Goal: Information Seeking & Learning: Learn about a topic

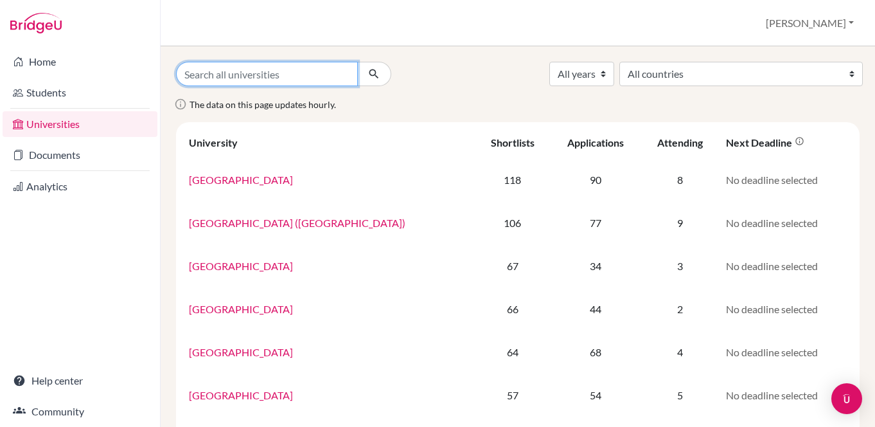
click at [253, 69] on input "Search all universities" at bounding box center [267, 74] width 182 height 24
type input "[GEOGRAPHIC_DATA]"
click at [357, 62] on button "submit" at bounding box center [374, 74] width 34 height 24
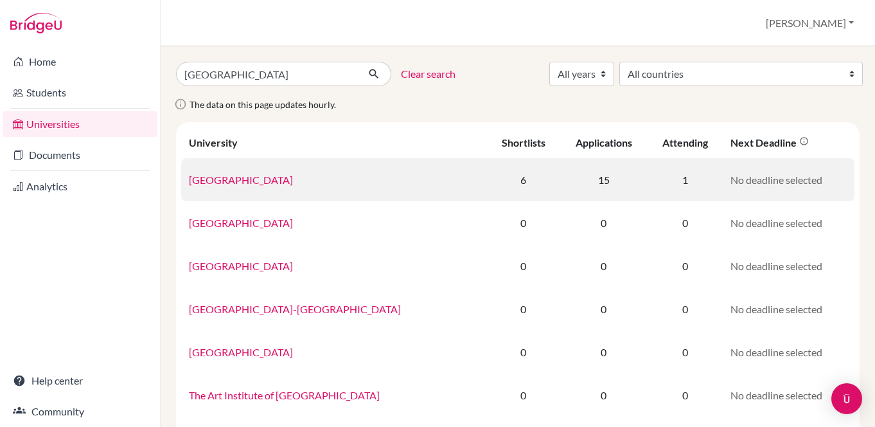
click at [228, 179] on link "Durham University" at bounding box center [241, 180] width 104 height 12
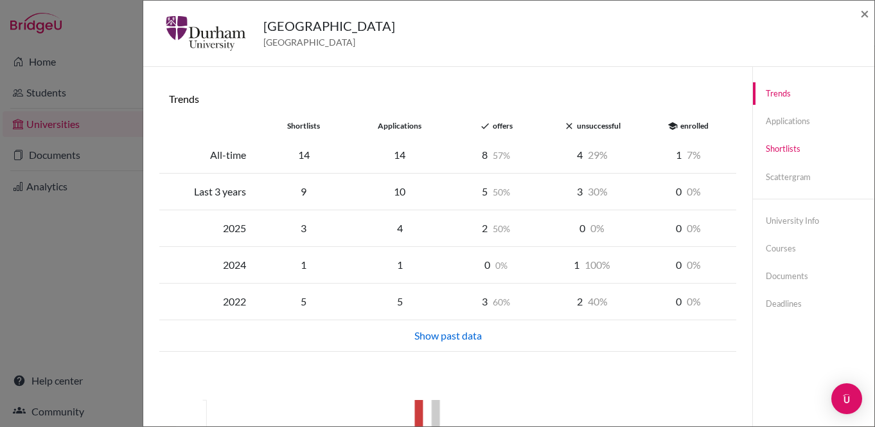
click at [783, 153] on link "Shortlists" at bounding box center [813, 149] width 121 height 22
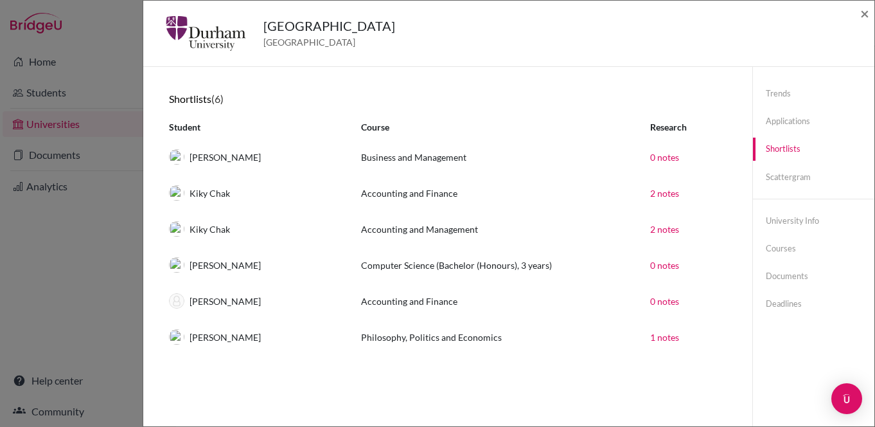
click at [49, 64] on div "Durham University United Kingdom × Trends shortlists applications done offers c…" at bounding box center [437, 213] width 875 height 427
click at [49, 64] on link "Home" at bounding box center [80, 62] width 155 height 26
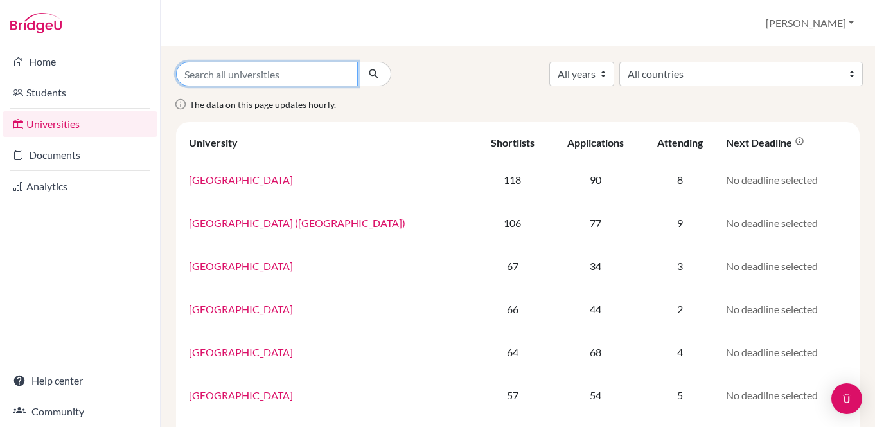
click at [313, 76] on input "Search all universities" at bounding box center [267, 74] width 182 height 24
type input "durham"
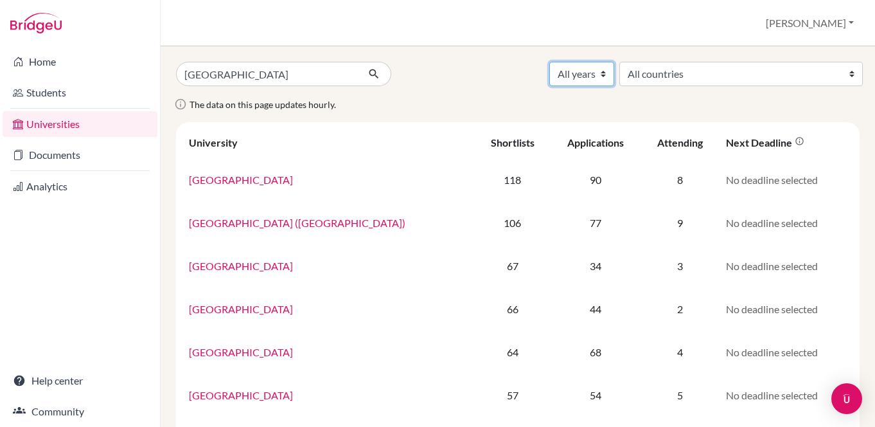
click at [614, 76] on select "All years 2027 2026 2025 2024 2023 2022 2021 2020 2019 2018 1990" at bounding box center [582, 74] width 65 height 24
select select "2026"
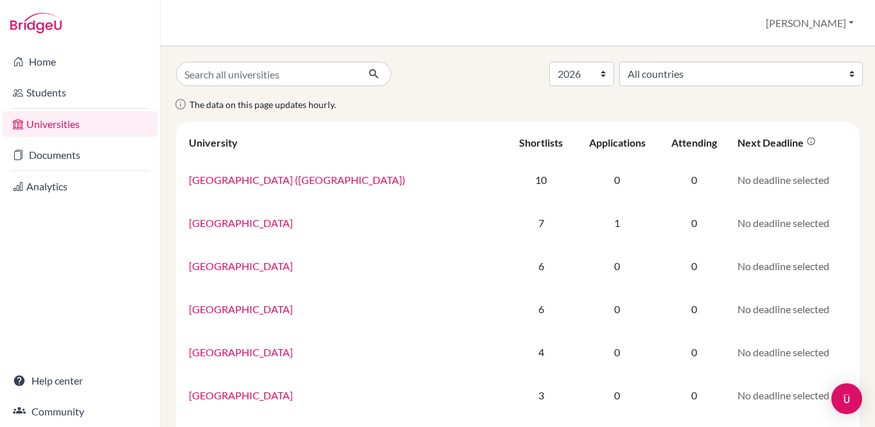
select select "2026"
click at [275, 77] on input "Search all universities" at bounding box center [267, 74] width 182 height 24
type input "durham"
click at [371, 78] on icon "submit" at bounding box center [374, 73] width 13 height 13
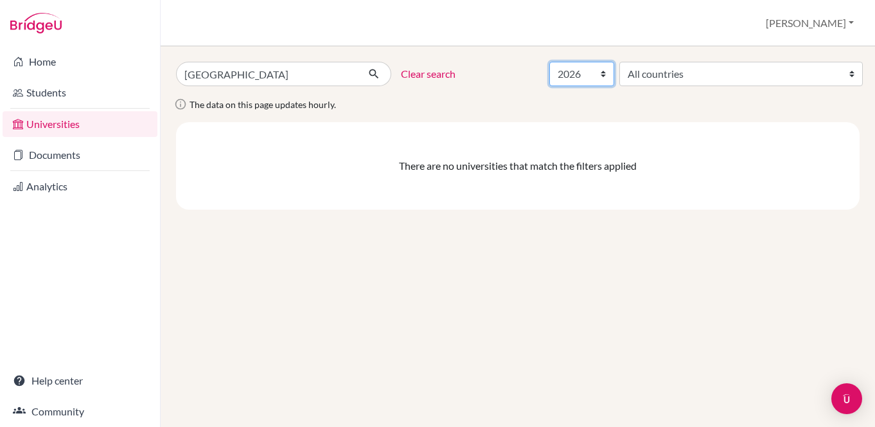
click at [614, 78] on select "All years 2027 2026 2025 2024 2023 2022 2021 2020 2019 2018 1990" at bounding box center [582, 74] width 65 height 24
select select "2027"
click at [377, 71] on icon "submit" at bounding box center [374, 73] width 13 height 13
select select "2027"
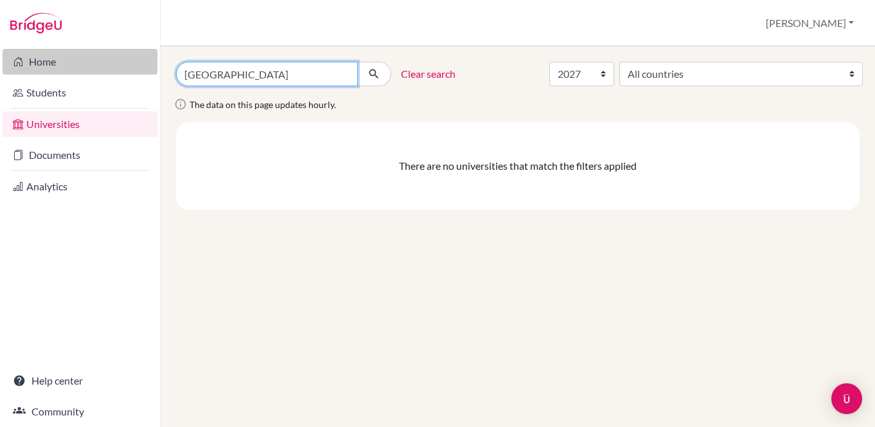
drag, startPoint x: 224, startPoint y: 78, endPoint x: 150, endPoint y: 63, distance: 75.4
click at [151, 64] on div "Home Students Universities Documents Analytics Help center Community Universiti…" at bounding box center [437, 213] width 875 height 427
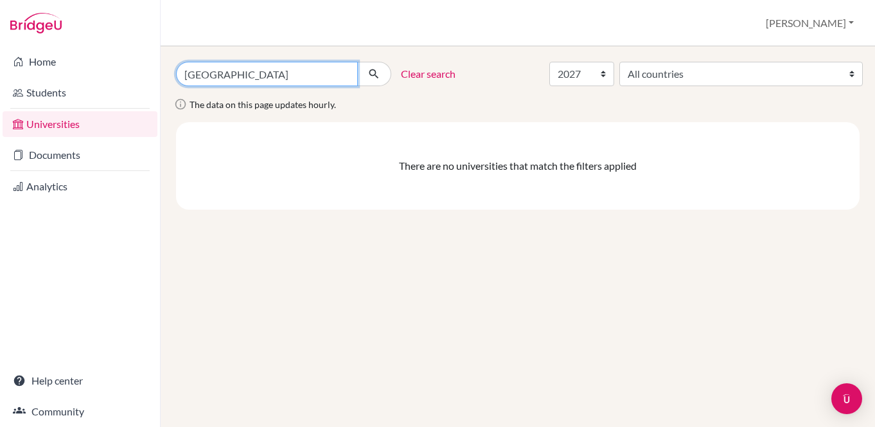
click at [345, 74] on input "[GEOGRAPHIC_DATA]" at bounding box center [267, 74] width 182 height 24
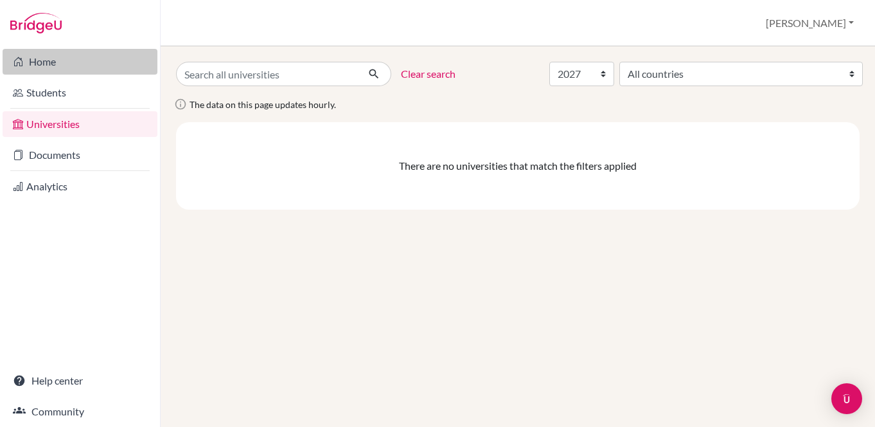
click at [45, 59] on link "Home" at bounding box center [80, 62] width 155 height 26
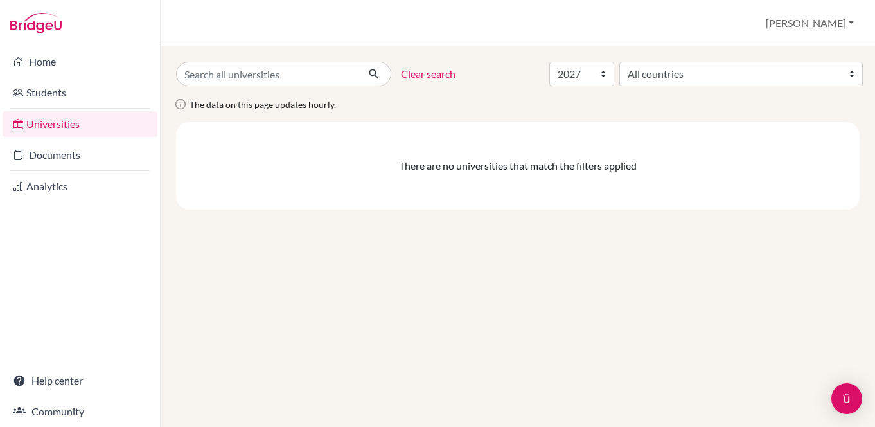
select select "2027"
click at [752, 78] on select "All countries [GEOGRAPHIC_DATA] [GEOGRAPHIC_DATA] [GEOGRAPHIC_DATA] [GEOGRAPHIC…" at bounding box center [742, 74] width 244 height 24
select select "78"
select select "2027"
select select "78"
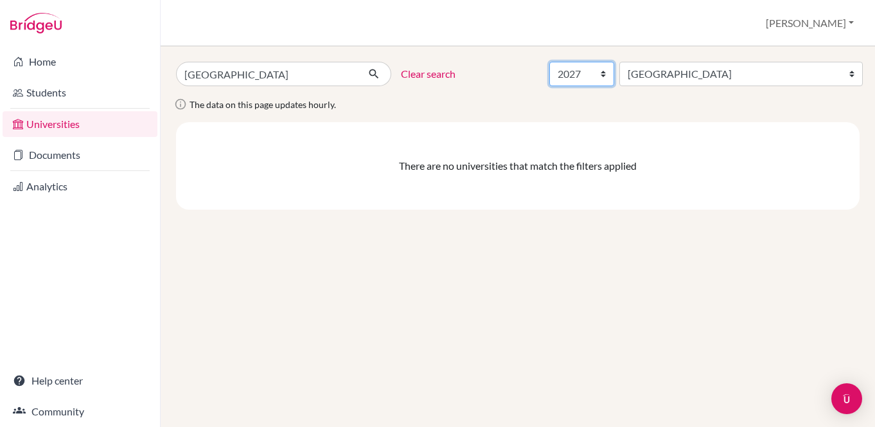
click at [614, 77] on select "All years 2027 2026 2025 2024 2023 2022 2021 2020 2019 2018 1990" at bounding box center [582, 74] width 65 height 24
select select "2026"
select select "78"
click at [234, 72] on input "durham" at bounding box center [267, 74] width 182 height 24
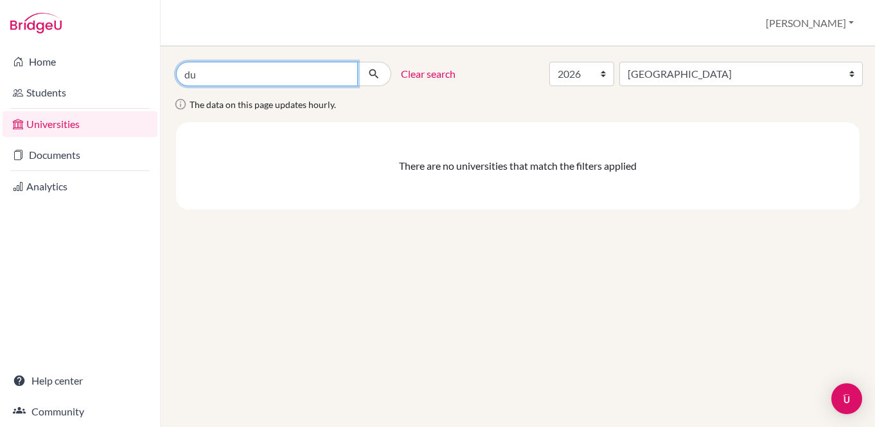
type input "d"
click at [372, 67] on button "submit" at bounding box center [374, 74] width 34 height 24
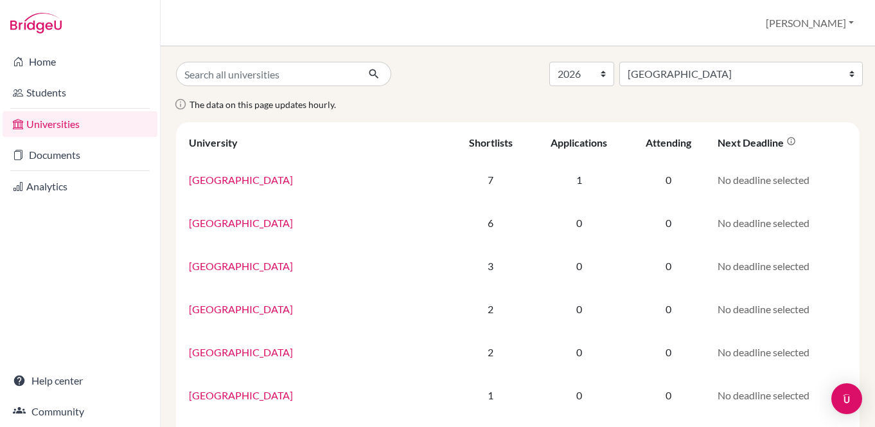
select select "2026"
select select "78"
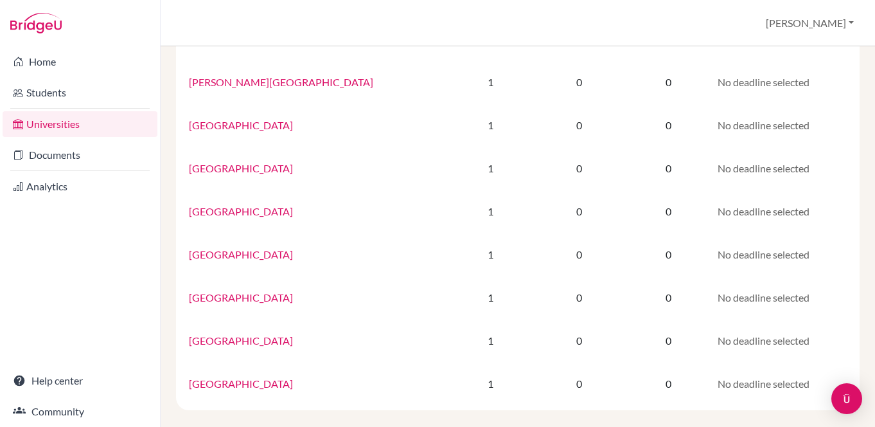
scroll to position [456, 0]
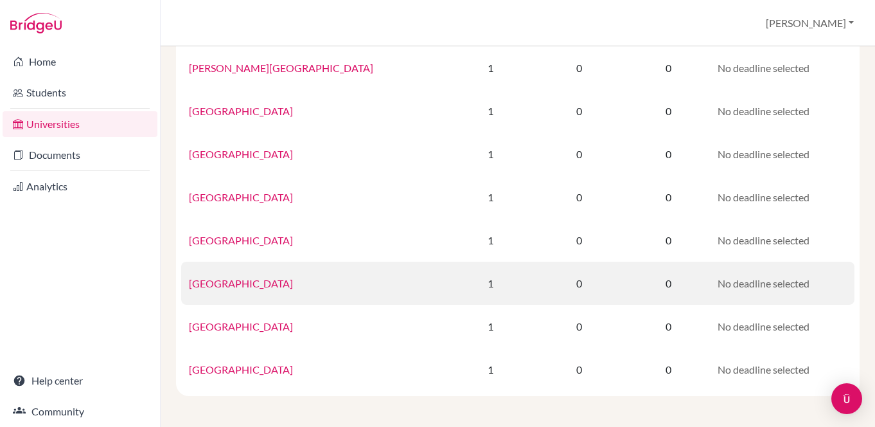
click at [271, 286] on link "University of Cambridge" at bounding box center [241, 283] width 104 height 12
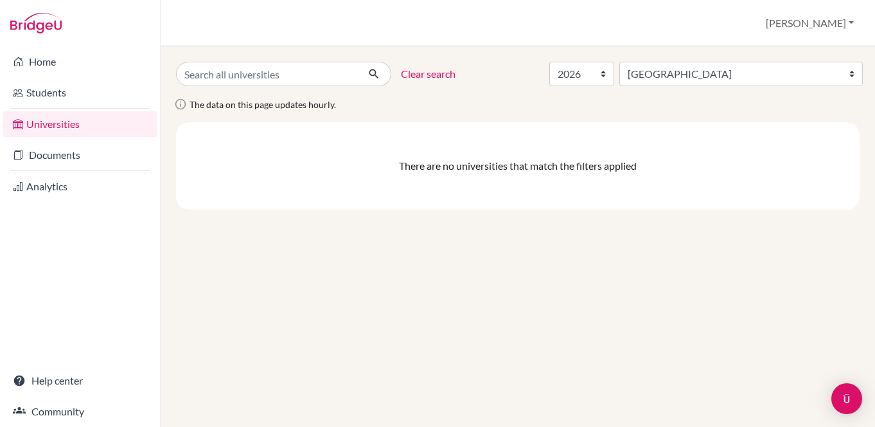
select select "2026"
select select "78"
click at [343, 79] on input "Search all universities" at bounding box center [267, 74] width 182 height 24
click at [550, 84] on div "Clear search All years 2027 2026 2025 2024 2023 2022 2021 2020 2019 2018 1990 A…" at bounding box center [517, 74] width 703 height 24
click at [373, 76] on icon "submit" at bounding box center [374, 73] width 13 height 13
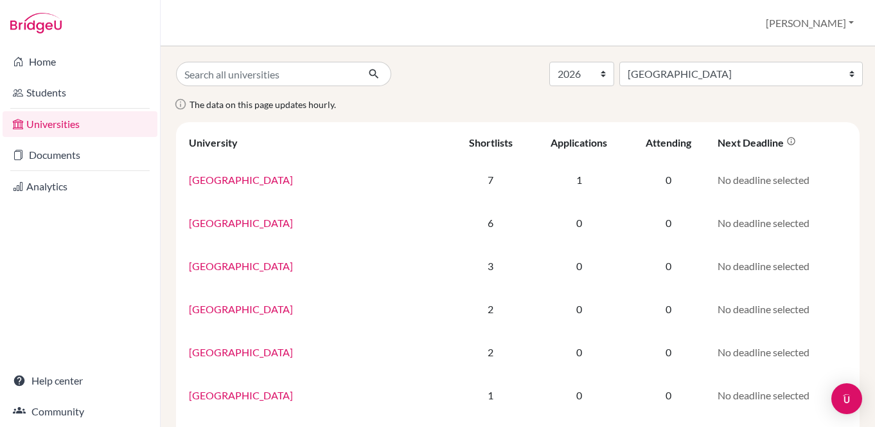
select select "2026"
select select "78"
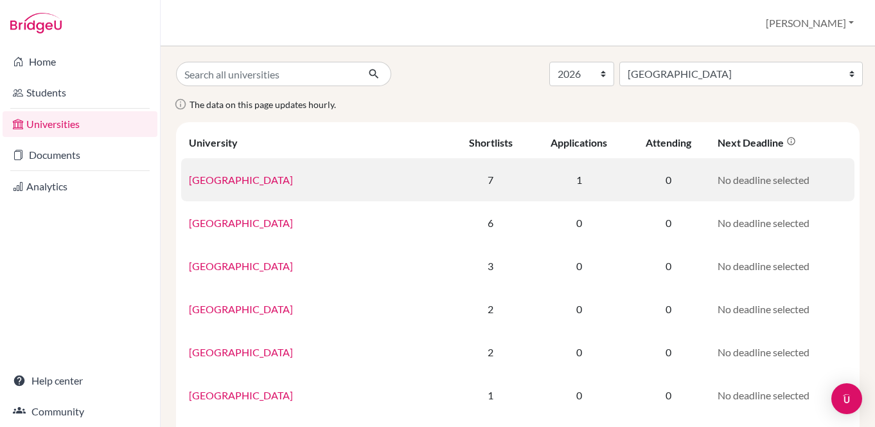
click at [269, 184] on link "[GEOGRAPHIC_DATA]" at bounding box center [241, 180] width 104 height 12
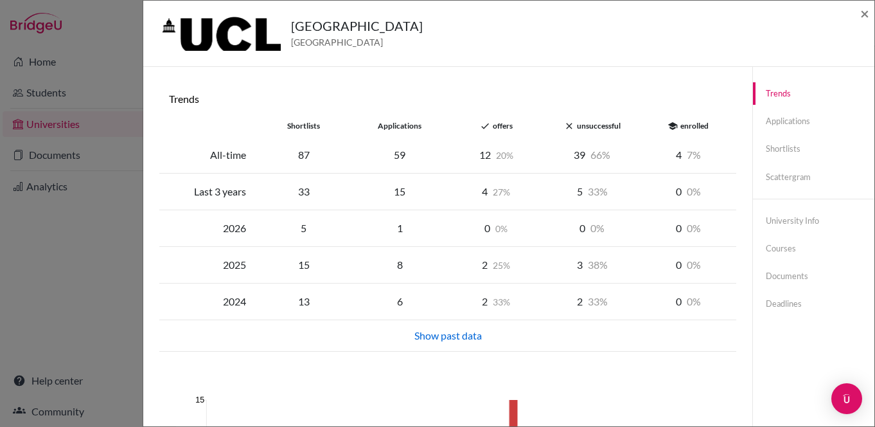
click at [233, 229] on div "2026" at bounding box center [207, 227] width 96 height 15
click at [869, 7] on span "×" at bounding box center [865, 13] width 9 height 19
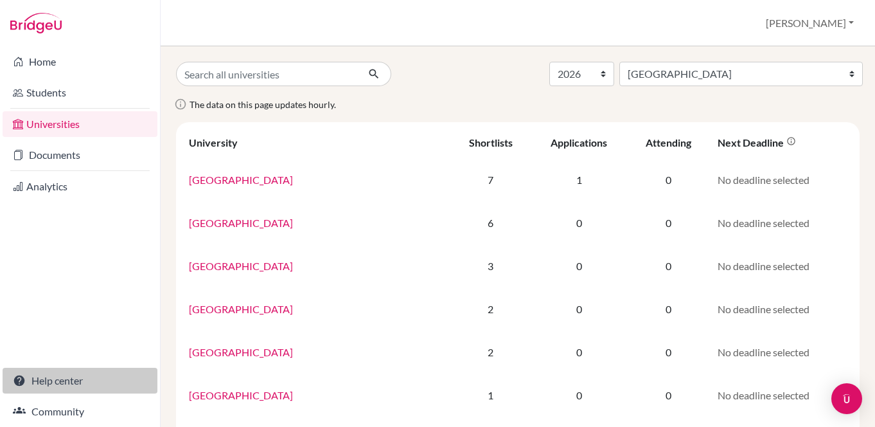
click at [61, 379] on link "Help center" at bounding box center [80, 381] width 155 height 26
